Goal: Task Accomplishment & Management: Manage account settings

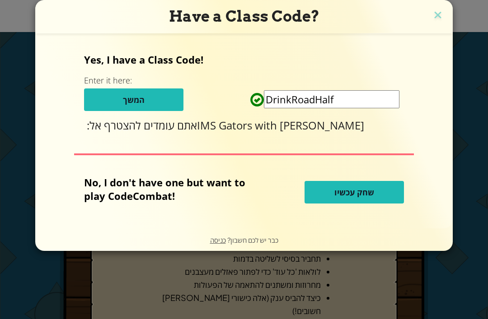
click at [440, 10] on img at bounding box center [438, 16] width 12 height 14
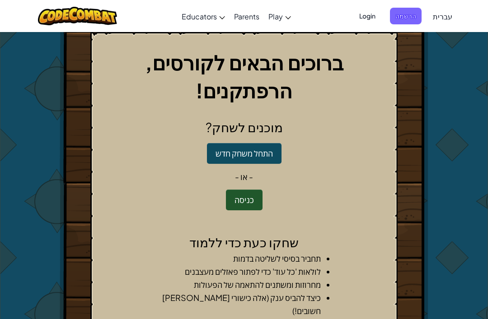
click at [243, 190] on button "כניסה" at bounding box center [244, 200] width 37 height 21
